Goal: Task Accomplishment & Management: Use online tool/utility

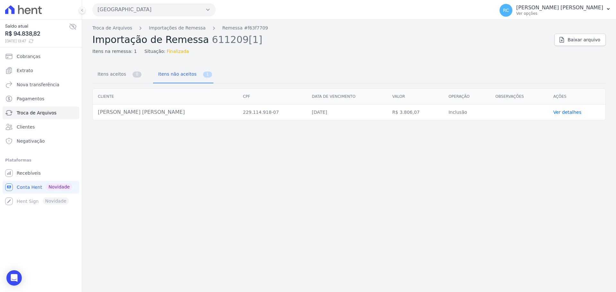
click at [124, 7] on button "[GEOGRAPHIC_DATA]" at bounding box center [153, 9] width 123 height 13
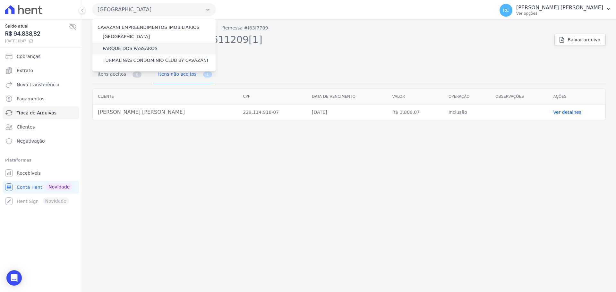
click at [119, 47] on label "PARQUE DOS PASSAROS" at bounding box center [130, 48] width 55 height 7
click at [0, 0] on input "PARQUE DOS PASSAROS" at bounding box center [0, 0] width 0 height 0
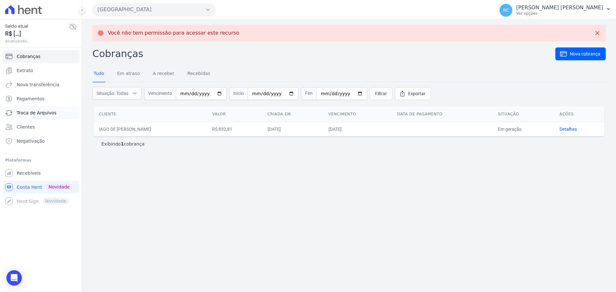
click at [33, 114] on span "Troca de Arquivos" at bounding box center [37, 113] width 40 height 6
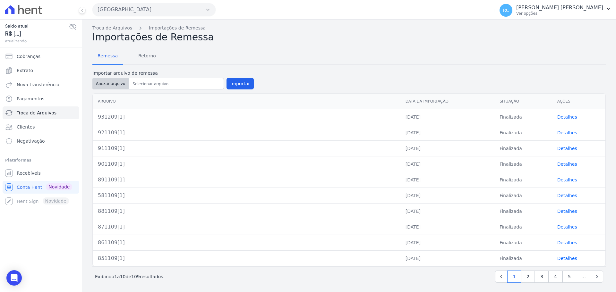
click at [113, 82] on button "Anexar arquivo" at bounding box center [110, 84] width 36 height 12
type input "941209[1]"
click at [233, 86] on button "Importar" at bounding box center [239, 84] width 27 height 12
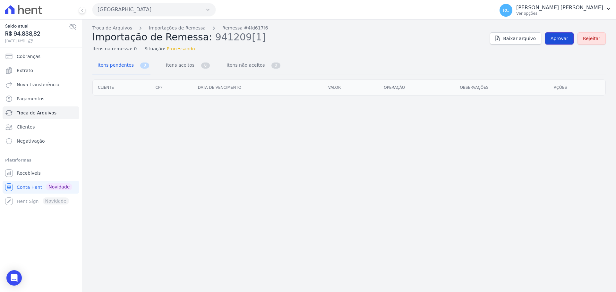
click at [553, 39] on link "Aprovar" at bounding box center [559, 38] width 29 height 12
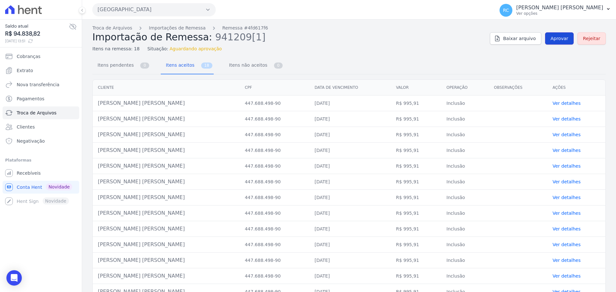
click at [553, 41] on span "Aprovar" at bounding box center [559, 38] width 18 height 6
click at [554, 43] on link "Aprovar" at bounding box center [559, 38] width 29 height 12
click at [556, 42] on link "Aprovar" at bounding box center [559, 38] width 29 height 12
click at [549, 42] on link "Aprovar" at bounding box center [559, 38] width 29 height 12
click at [550, 36] on span "Aprovar" at bounding box center [559, 38] width 18 height 6
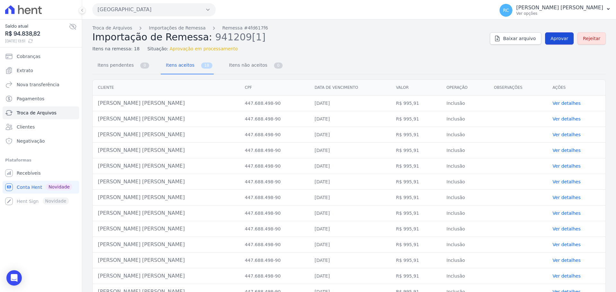
click at [552, 37] on span "Aprovar" at bounding box center [559, 38] width 18 height 6
click at [548, 37] on link "Aprovar" at bounding box center [559, 38] width 29 height 12
click at [558, 41] on span "Aprovar" at bounding box center [559, 38] width 18 height 6
click at [564, 38] on span "Aprovar" at bounding box center [559, 38] width 18 height 6
click at [556, 36] on span "Aprovar" at bounding box center [559, 38] width 18 height 6
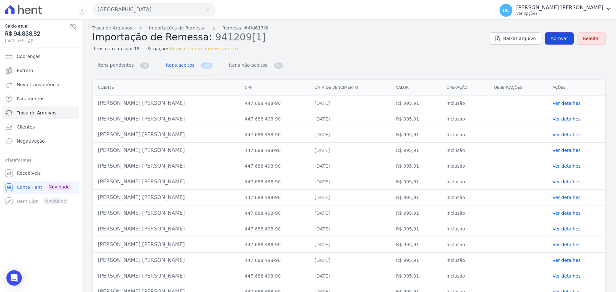
click at [557, 44] on link "Aprovar" at bounding box center [559, 38] width 29 height 12
click at [555, 38] on span "Aprovar" at bounding box center [559, 38] width 18 height 6
click at [555, 36] on span "Aprovar" at bounding box center [559, 38] width 18 height 6
click at [558, 38] on span "Aprovar" at bounding box center [559, 38] width 18 height 6
click at [550, 41] on span "Aprovar" at bounding box center [559, 38] width 18 height 6
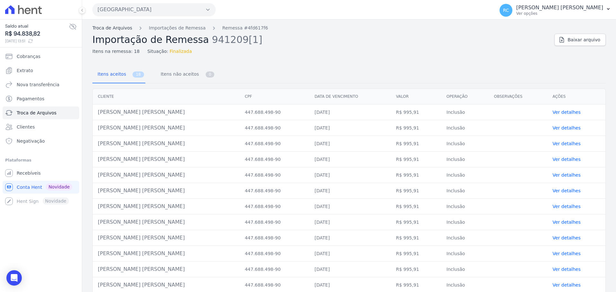
click at [115, 29] on link "Troca de Arquivos" at bounding box center [112, 28] width 40 height 7
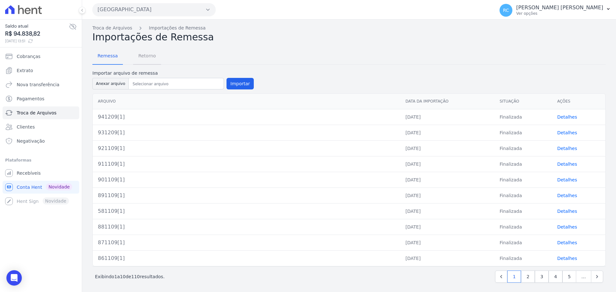
click at [135, 57] on span "Retorno" at bounding box center [146, 55] width 25 height 13
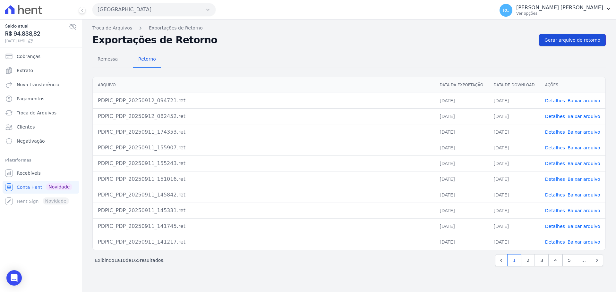
click at [577, 42] on span "Gerar arquivo de retorno" at bounding box center [572, 40] width 56 height 6
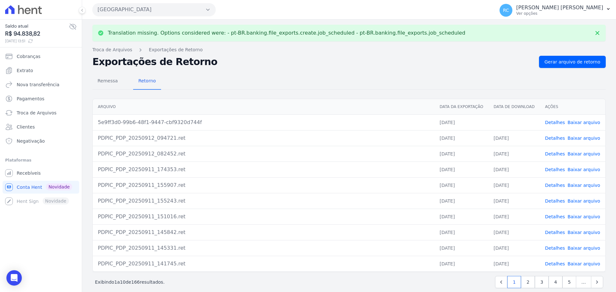
click at [583, 122] on link "Baixar arquivo" at bounding box center [583, 122] width 33 height 5
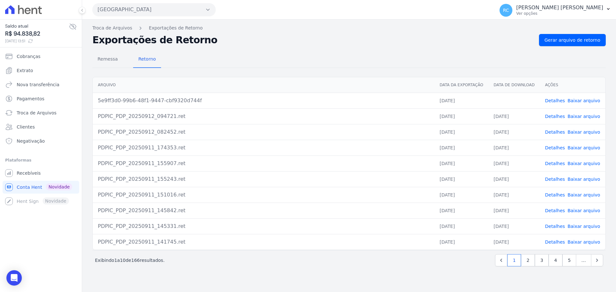
click at [168, 6] on button "[GEOGRAPHIC_DATA]" at bounding box center [153, 9] width 123 height 13
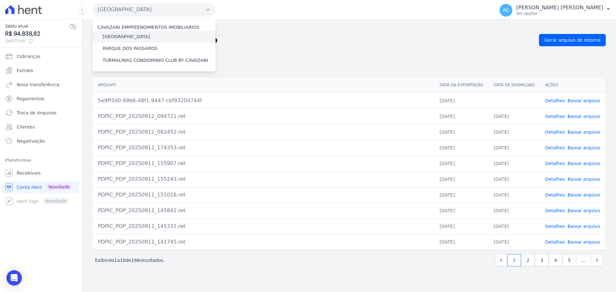
click at [142, 38] on label "[GEOGRAPHIC_DATA]" at bounding box center [126, 36] width 47 height 7
click at [0, 0] on input "[GEOGRAPHIC_DATA]" at bounding box center [0, 0] width 0 height 0
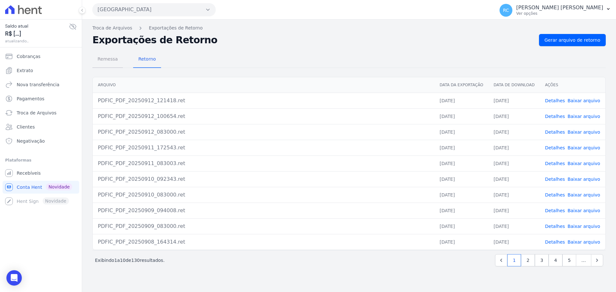
click at [104, 62] on span "Remessa" at bounding box center [108, 59] width 28 height 13
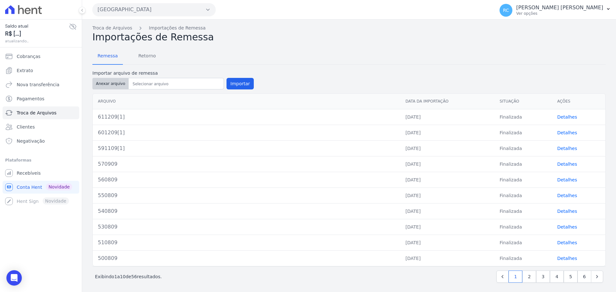
click at [108, 84] on button "Anexar arquivo" at bounding box center [110, 84] width 36 height 12
type input "611209[1]"
click at [236, 85] on button "Importar" at bounding box center [239, 84] width 27 height 12
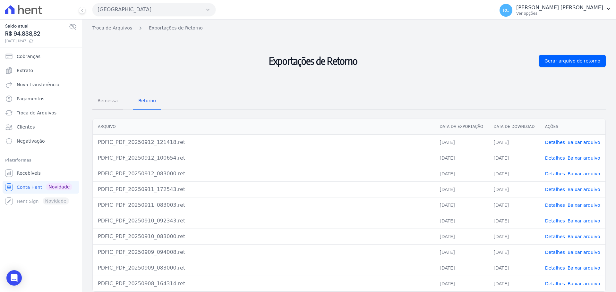
click at [111, 102] on span "Remessa" at bounding box center [108, 100] width 28 height 13
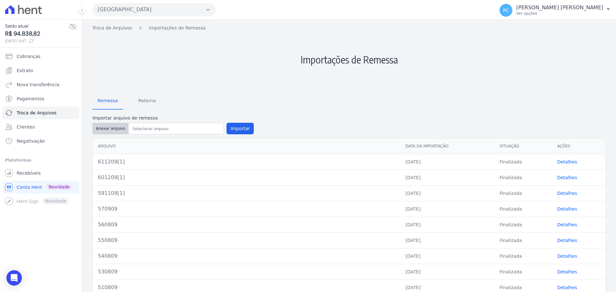
click at [106, 126] on button "Anexar arquivo" at bounding box center [110, 129] width 36 height 12
type input "611209[1]"
click at [229, 129] on button "Importar" at bounding box center [239, 129] width 27 height 12
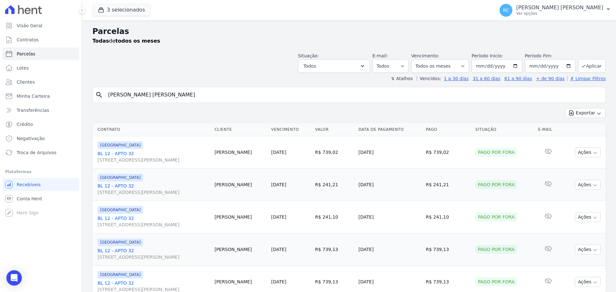
select select
type input "SAMUEL MADEIRA SILVA"
select select
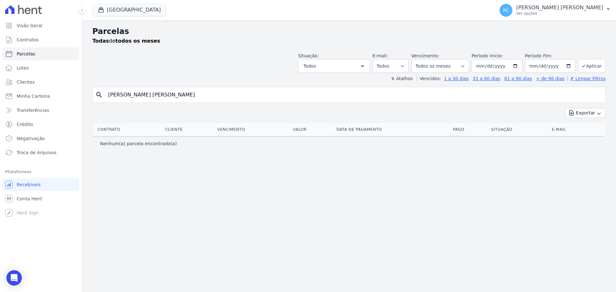
click at [176, 95] on input "SAMUEL MADEIRA SILVA" at bounding box center [353, 94] width 498 height 13
drag, startPoint x: 139, startPoint y: 11, endPoint x: 111, endPoint y: 18, distance: 29.1
click at [138, 11] on button "[GEOGRAPHIC_DATA]" at bounding box center [129, 10] width 74 height 12
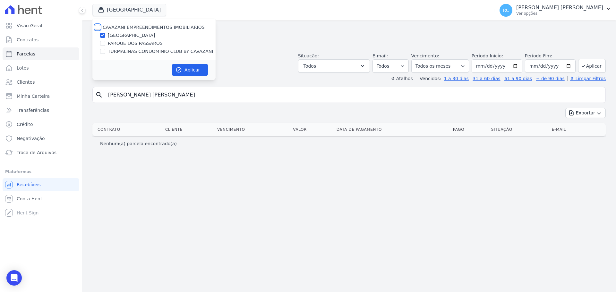
click at [98, 25] on input "CAVAZANI EMPREENDIMENTOS IMOBILIARIOS" at bounding box center [97, 27] width 5 height 5
checkbox input "true"
click at [194, 72] on button "Aplicar" at bounding box center [190, 70] width 36 height 12
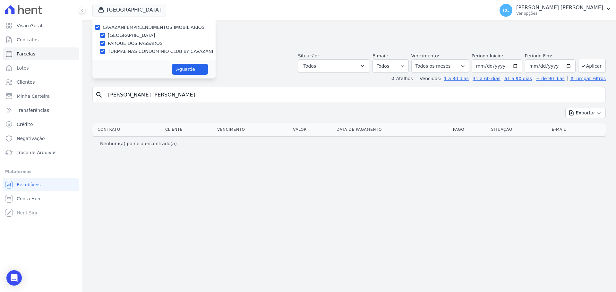
select select
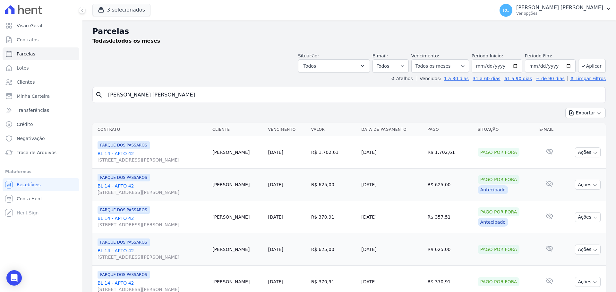
drag, startPoint x: 152, startPoint y: 97, endPoint x: 36, endPoint y: 103, distance: 116.2
click at [34, 105] on div "Visão Geral Contratos Parcelas Lotes Clientes Minha Carteira Transferências Cré…" at bounding box center [308, 146] width 616 height 292
type input "[PERSON_NAME] [PERSON_NAME]"
select select
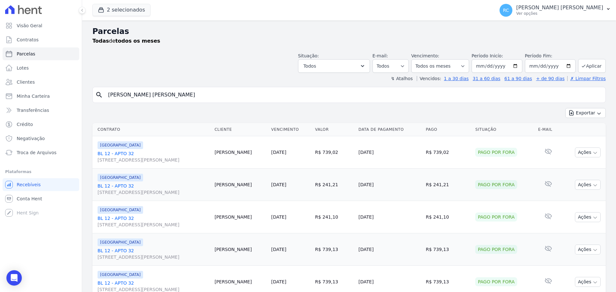
drag, startPoint x: 167, startPoint y: 92, endPoint x: 164, endPoint y: 90, distance: 3.6
click at [167, 92] on input "[PERSON_NAME] [PERSON_NAME]" at bounding box center [353, 94] width 498 height 13
drag, startPoint x: 164, startPoint y: 90, endPoint x: 154, endPoint y: 89, distance: 9.3
click at [154, 89] on input "[PERSON_NAME] [PERSON_NAME]" at bounding box center [353, 94] width 498 height 13
click at [172, 93] on input "[PERSON_NAME] [PERSON_NAME]" at bounding box center [353, 94] width 498 height 13
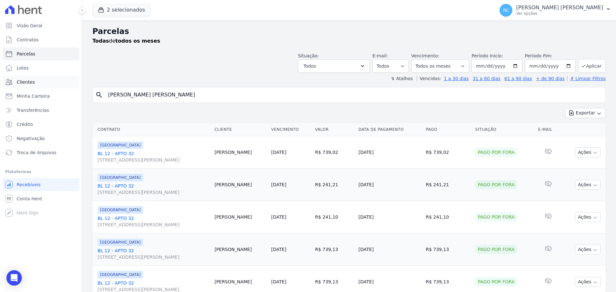
drag, startPoint x: 175, startPoint y: 93, endPoint x: 8, endPoint y: 87, distance: 167.2
click at [8, 87] on div "Visão Geral Contratos Parcelas Lotes Clientes Minha Carteira Transferências Cré…" at bounding box center [308, 146] width 616 height 292
drag, startPoint x: 194, startPoint y: 96, endPoint x: 69, endPoint y: 112, distance: 126.3
click at [0, 124] on div "Visão Geral Contratos Parcelas Lotes Clientes Minha Carteira Transferências Cré…" at bounding box center [308, 146] width 616 height 292
paste input "CARLOS HENRIQUE VICENTE DA SILVA"
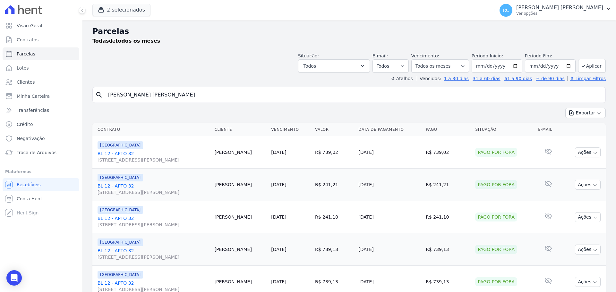
type input "CARLOS HENRIQUE VICENTE DA SILVA"
select select
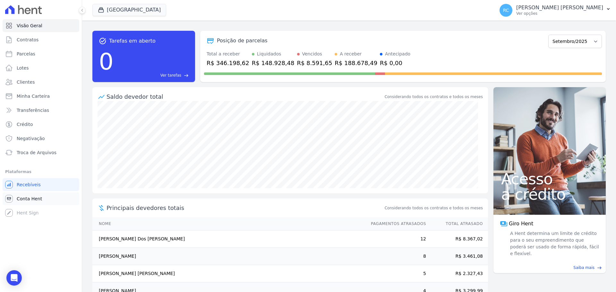
click at [23, 200] on span "Conta Hent" at bounding box center [29, 199] width 25 height 6
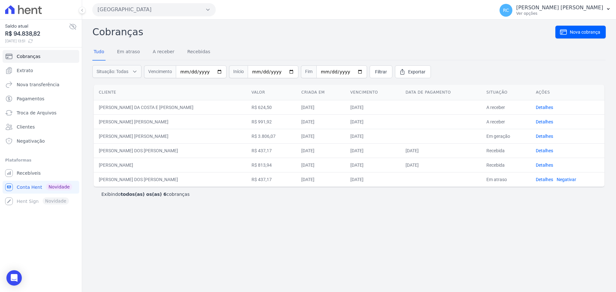
click at [137, 10] on button "[GEOGRAPHIC_DATA]" at bounding box center [153, 9] width 123 height 13
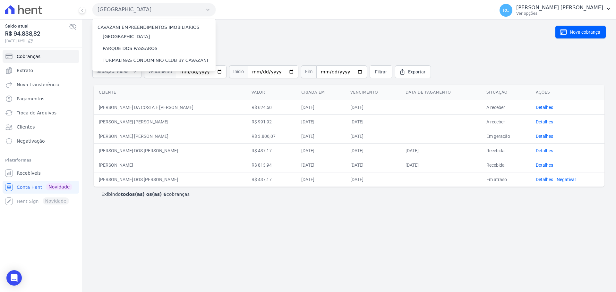
drag, startPoint x: 289, startPoint y: 29, endPoint x: 142, endPoint y: 39, distance: 147.5
click at [287, 28] on h2 "Cobranças" at bounding box center [323, 32] width 463 height 14
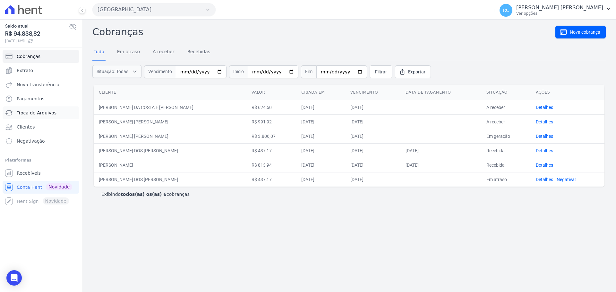
click at [34, 115] on span "Troca de Arquivos" at bounding box center [37, 113] width 40 height 6
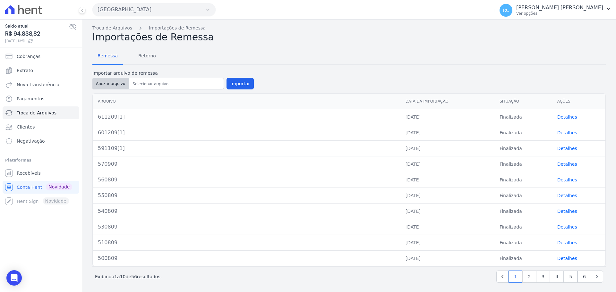
click at [115, 86] on button "Anexar arquivo" at bounding box center [110, 84] width 36 height 12
type input "621209[1]"
click at [236, 83] on button "Importar" at bounding box center [239, 84] width 27 height 12
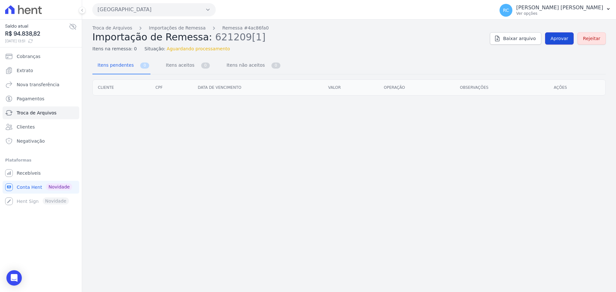
click at [558, 40] on span "Aprovar" at bounding box center [559, 38] width 18 height 6
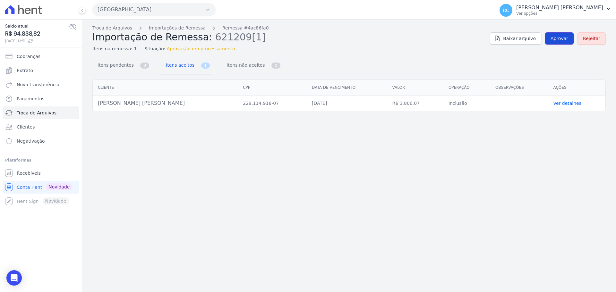
click at [569, 33] on link "Aprovar" at bounding box center [559, 38] width 29 height 12
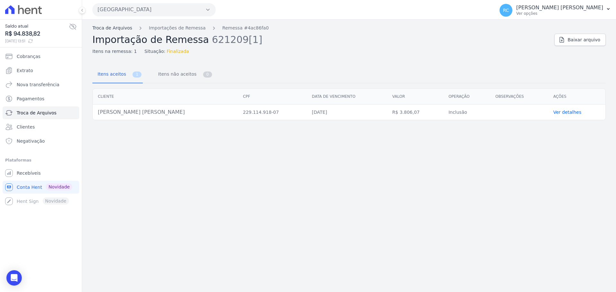
click at [105, 29] on link "Troca de Arquivos" at bounding box center [112, 28] width 40 height 7
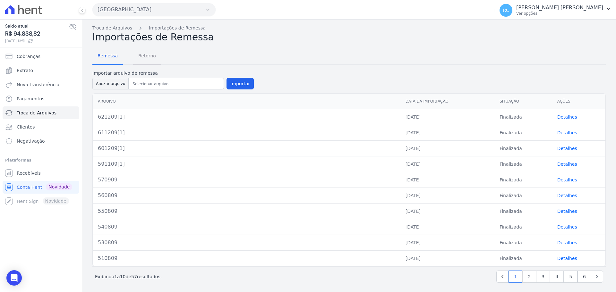
click at [149, 56] on span "Retorno" at bounding box center [146, 55] width 25 height 13
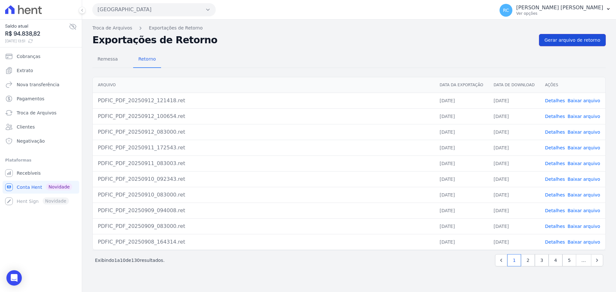
click at [579, 41] on span "Gerar arquivo de retorno" at bounding box center [572, 40] width 56 height 6
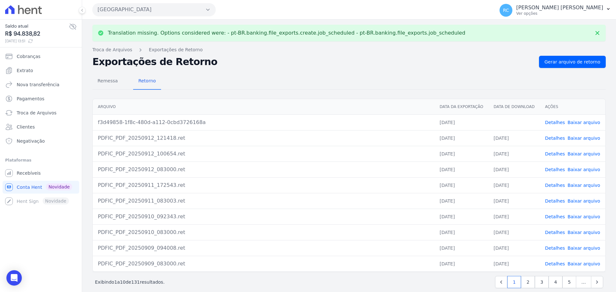
click at [550, 122] on link "Detalhes" at bounding box center [555, 122] width 20 height 5
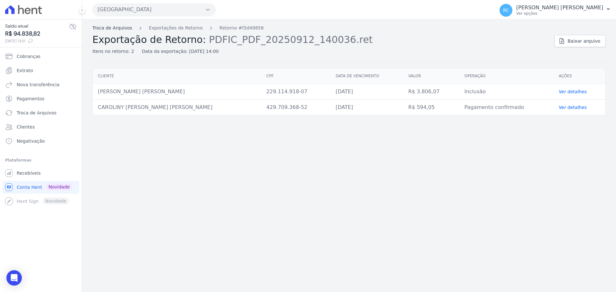
click at [98, 28] on link "Troca de Arquivos" at bounding box center [112, 28] width 40 height 7
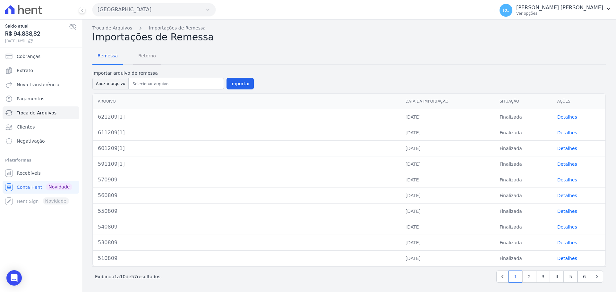
click at [149, 55] on span "Retorno" at bounding box center [146, 55] width 25 height 13
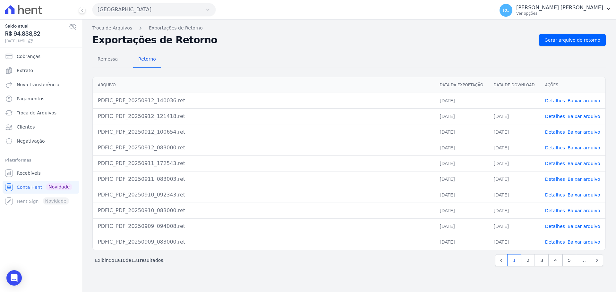
click at [587, 99] on link "Baixar arquivo" at bounding box center [583, 100] width 33 height 5
click at [125, 11] on button "[GEOGRAPHIC_DATA]" at bounding box center [153, 9] width 123 height 13
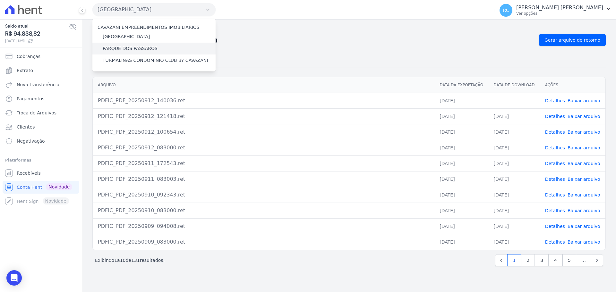
click at [125, 48] on label "PARQUE DOS PASSAROS" at bounding box center [130, 48] width 55 height 7
click at [0, 0] on input "PARQUE DOS PASSAROS" at bounding box center [0, 0] width 0 height 0
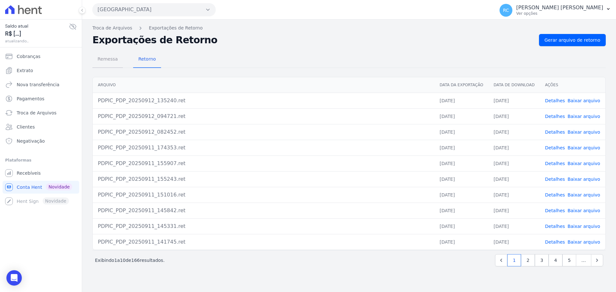
click at [105, 61] on span "Remessa" at bounding box center [108, 59] width 28 height 13
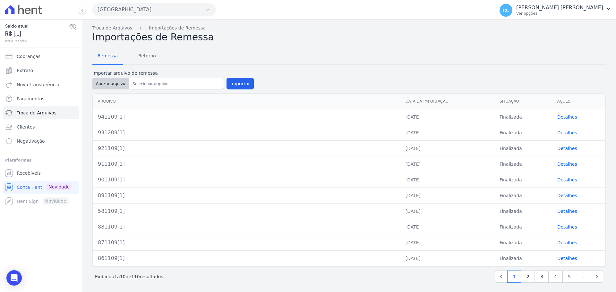
click at [104, 84] on button "Anexar arquivo" at bounding box center [110, 84] width 36 height 12
type input "951209[1]"
click at [234, 85] on button "Importar" at bounding box center [239, 84] width 27 height 12
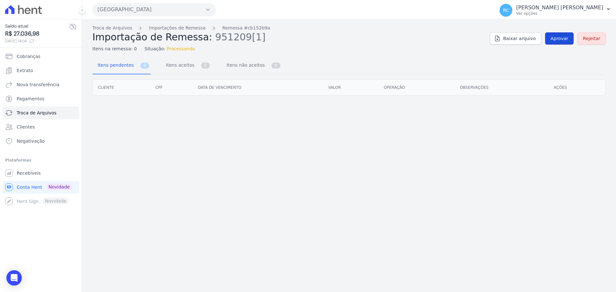
click at [561, 40] on span "Aprovar" at bounding box center [559, 38] width 18 height 6
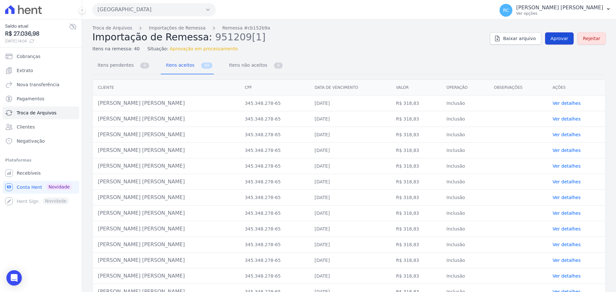
click at [559, 44] on link "Aprovar" at bounding box center [559, 38] width 29 height 12
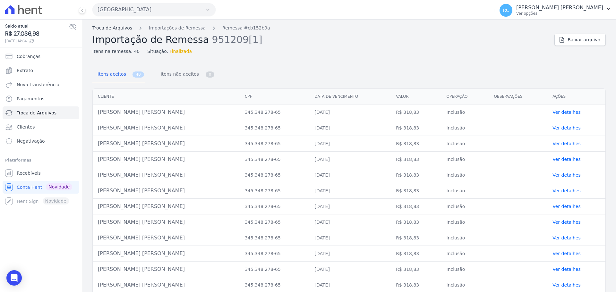
click at [122, 26] on link "Troca de Arquivos" at bounding box center [112, 28] width 40 height 7
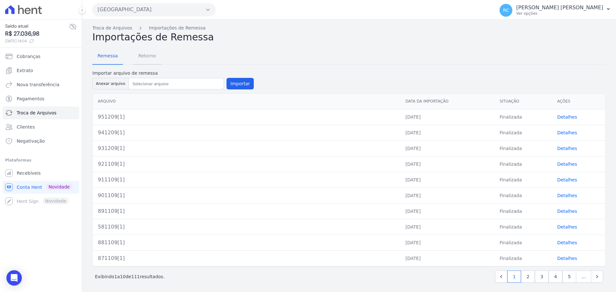
click at [143, 56] on span "Retorno" at bounding box center [146, 55] width 25 height 13
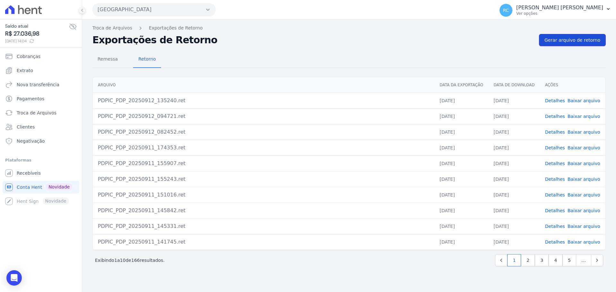
click at [597, 37] on span "Gerar arquivo de retorno" at bounding box center [572, 40] width 56 height 6
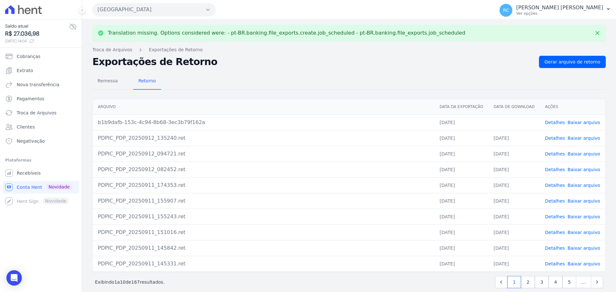
click at [580, 123] on link "Baixar arquivo" at bounding box center [583, 122] width 33 height 5
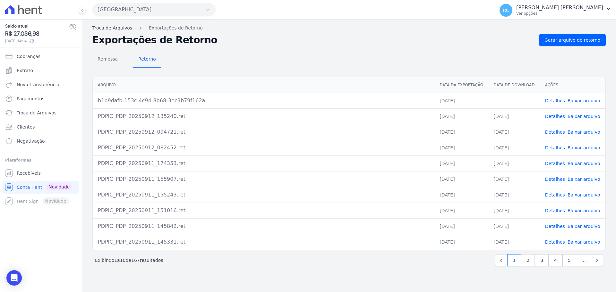
drag, startPoint x: 113, startPoint y: 31, endPoint x: 114, endPoint y: 25, distance: 6.9
click at [113, 30] on div "Translation missing. Options considered were: - pt-BR.banking.file_exports.crea…" at bounding box center [348, 156] width 533 height 273
click at [114, 24] on div "Translation missing. Options considered were: - pt-BR.banking.file_exports.crea…" at bounding box center [348, 156] width 533 height 273
click at [113, 27] on link "Troca de Arquivos" at bounding box center [112, 28] width 40 height 7
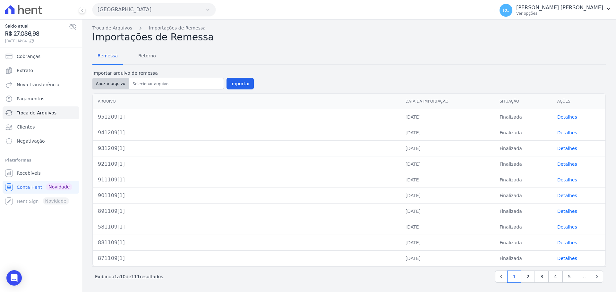
click at [110, 79] on button "Anexar arquivo" at bounding box center [110, 84] width 36 height 12
type input "961209[1]"
click at [234, 82] on button "Importar" at bounding box center [239, 84] width 27 height 12
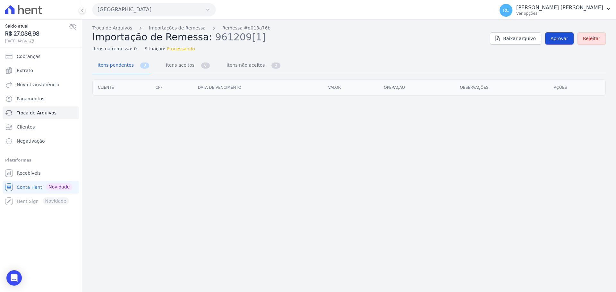
click at [561, 36] on span "Aprovar" at bounding box center [559, 38] width 18 height 6
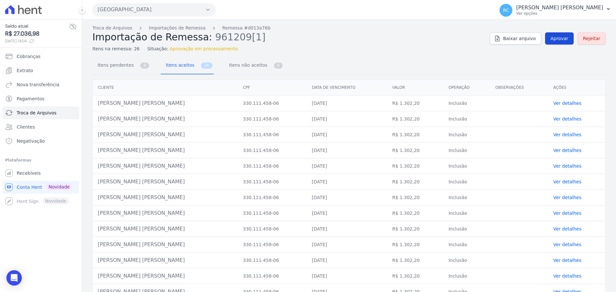
click at [556, 39] on span "Aprovar" at bounding box center [559, 38] width 18 height 6
click at [557, 42] on link "Aprovar" at bounding box center [559, 38] width 29 height 12
click at [555, 40] on span "Aprovar" at bounding box center [559, 38] width 18 height 6
click at [557, 39] on span "Aprovar" at bounding box center [559, 38] width 18 height 6
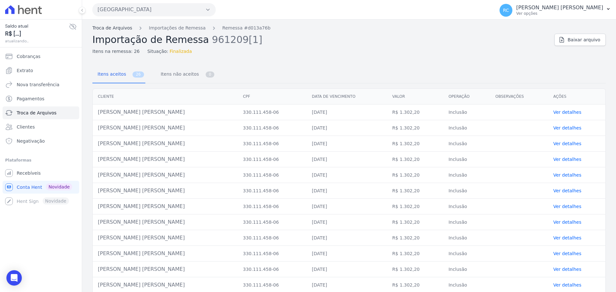
click at [118, 30] on link "Troca de Arquivos" at bounding box center [112, 28] width 40 height 7
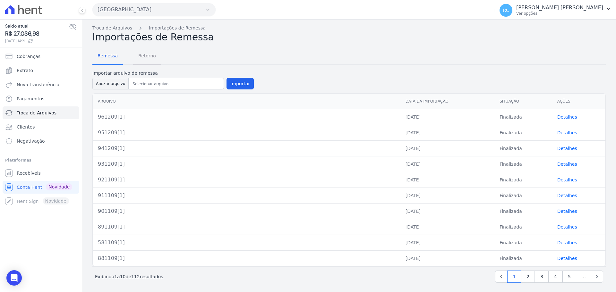
click at [141, 58] on span "Retorno" at bounding box center [146, 55] width 25 height 13
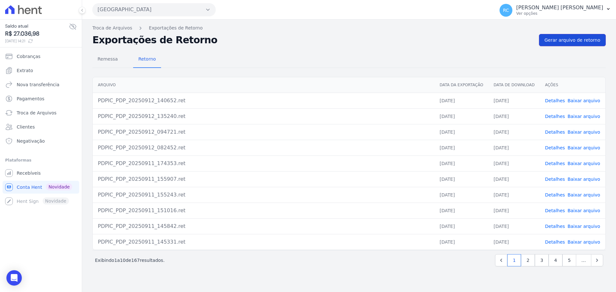
click at [587, 36] on link "Gerar arquivo de retorno" at bounding box center [572, 40] width 67 height 12
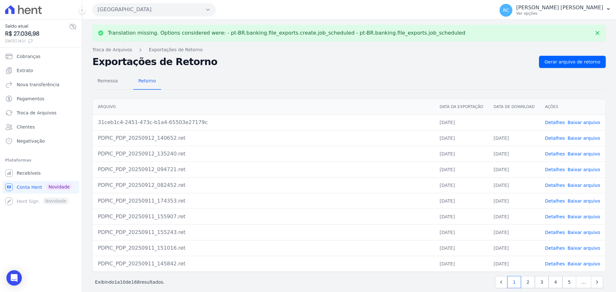
click at [569, 122] on link "Baixar arquivo" at bounding box center [583, 122] width 33 height 5
